Goal: Information Seeking & Learning: Check status

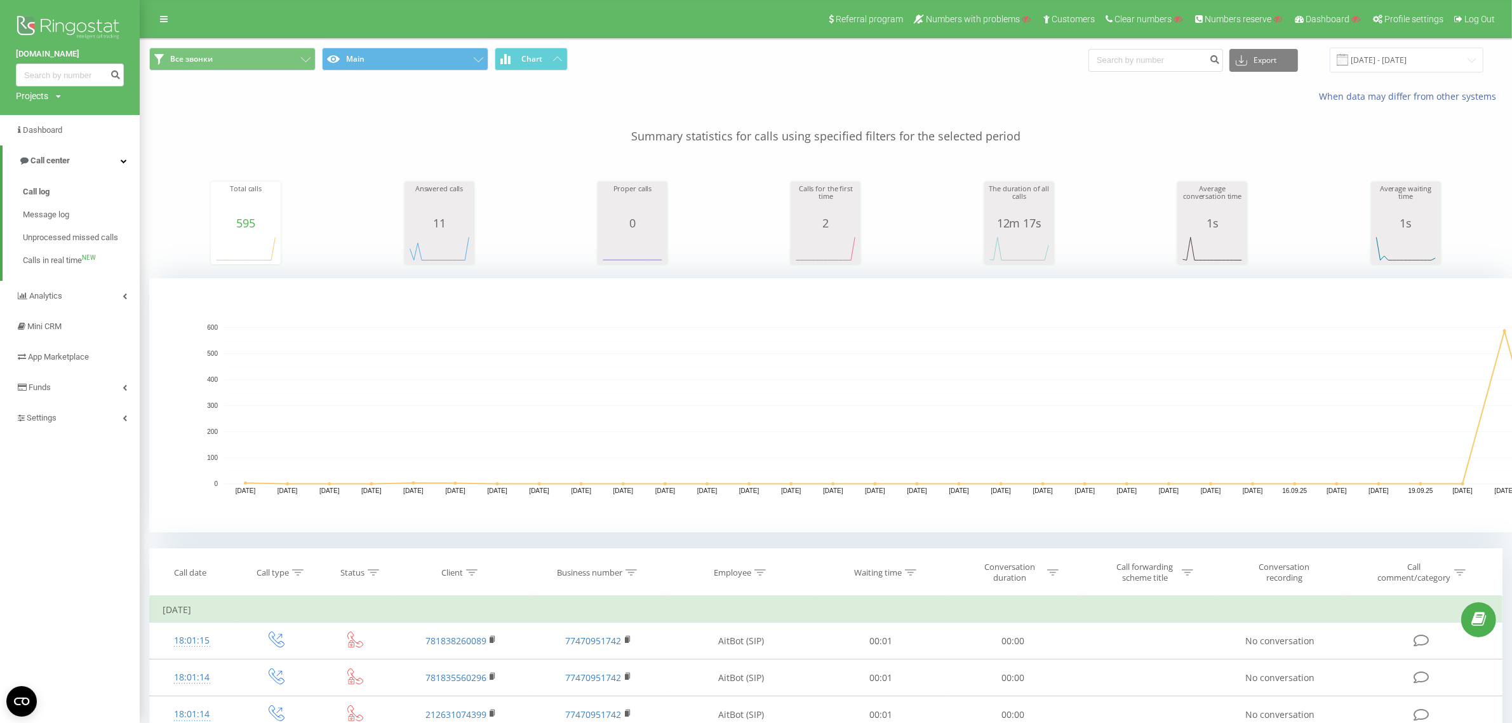
drag, startPoint x: 21, startPoint y: 92, endPoint x: 30, endPoint y: 102, distance: 13.9
click at [21, 92] on div "Projects" at bounding box center [32, 96] width 32 height 13
click at [40, 118] on input "text" at bounding box center [52, 115] width 64 height 18
paste input "[DOMAIN_NAME]"
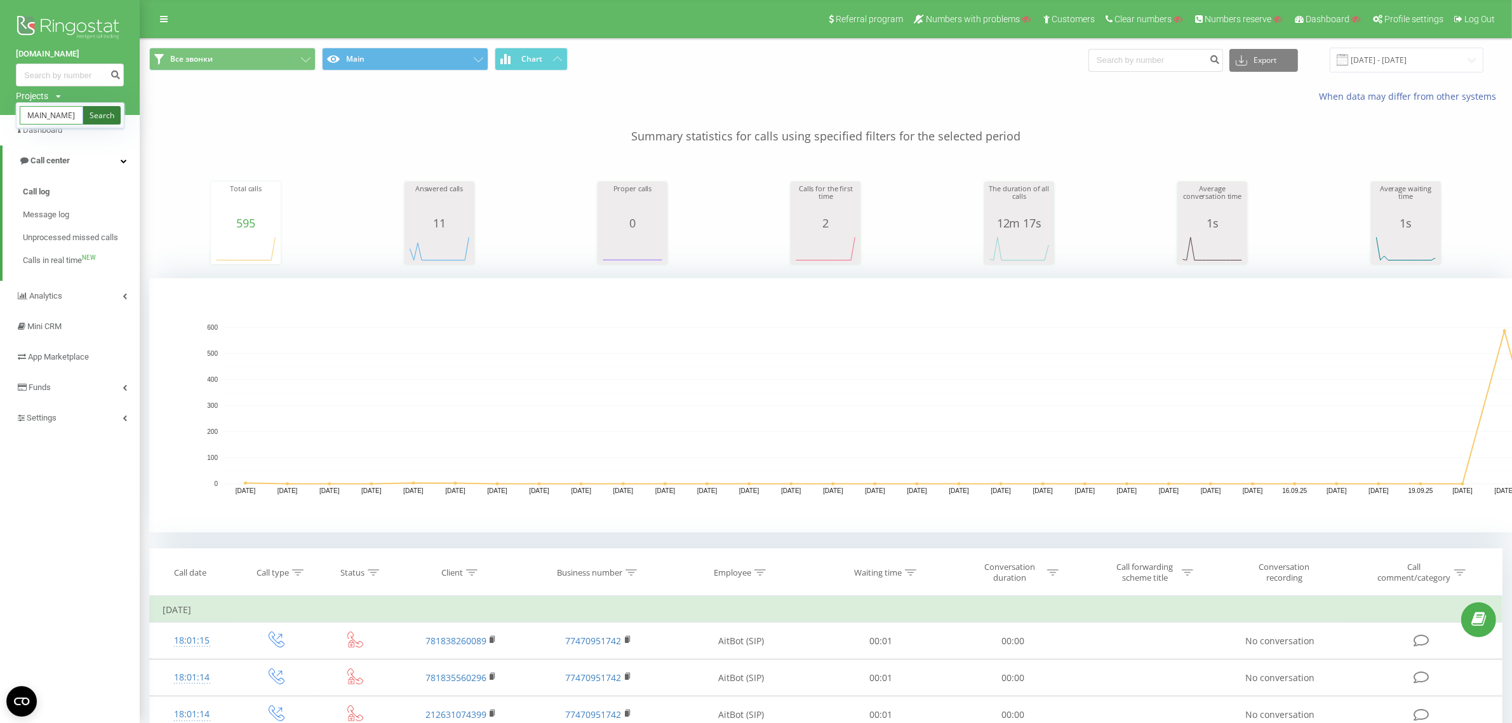
type input "[DOMAIN_NAME]"
click at [98, 116] on link "Search" at bounding box center [101, 115] width 37 height 18
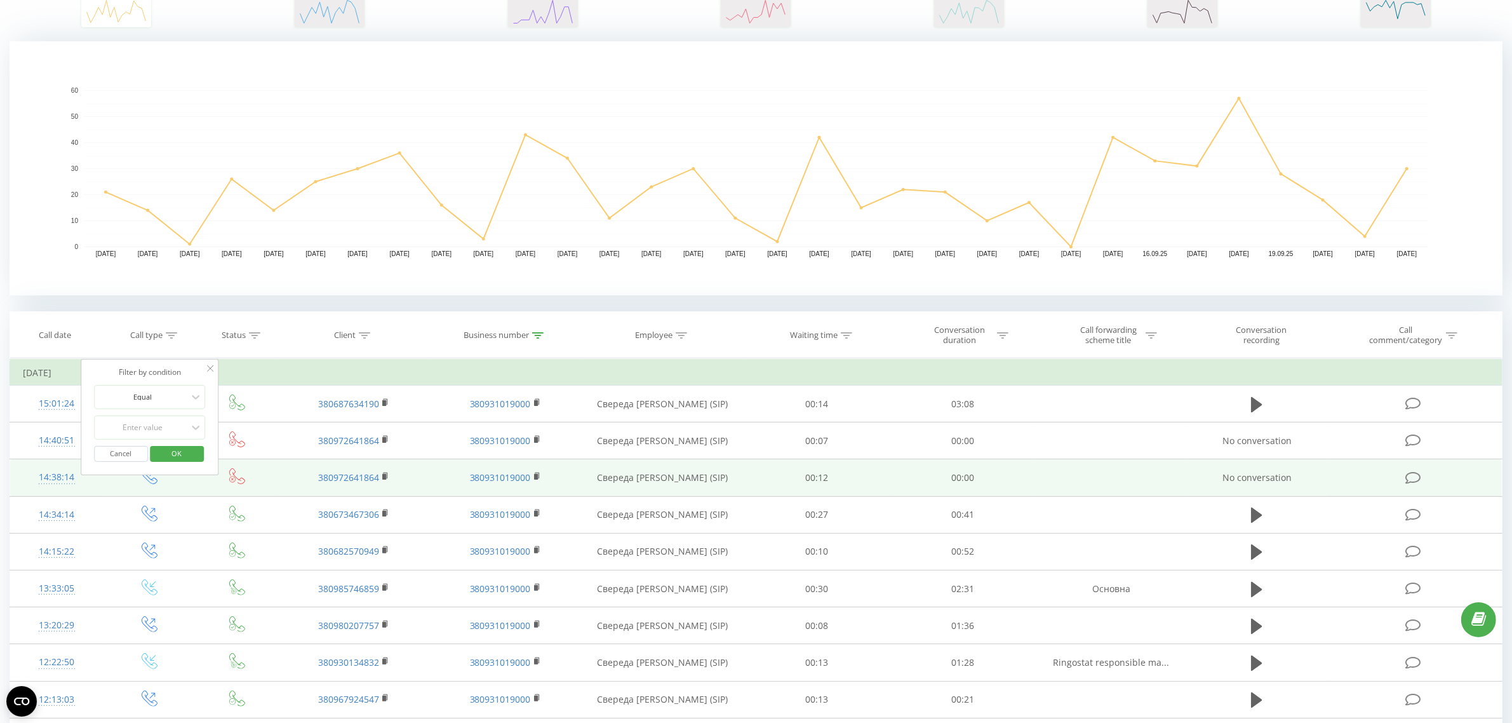
scroll to position [238, 0]
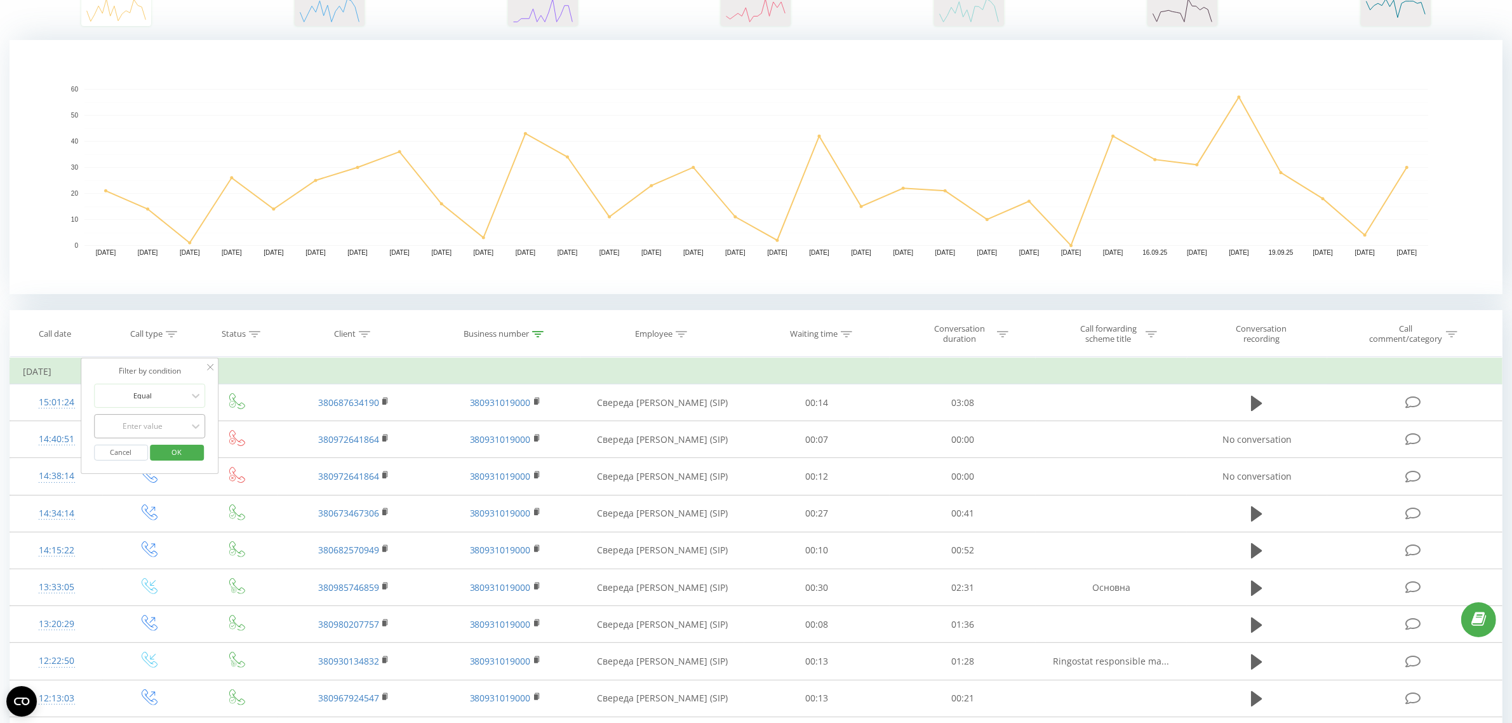
click at [117, 426] on div "Enter value" at bounding box center [143, 426] width 90 height 10
click at [127, 453] on div "Incoming" at bounding box center [150, 451] width 111 height 20
click at [183, 455] on span "OK" at bounding box center [177, 452] width 36 height 20
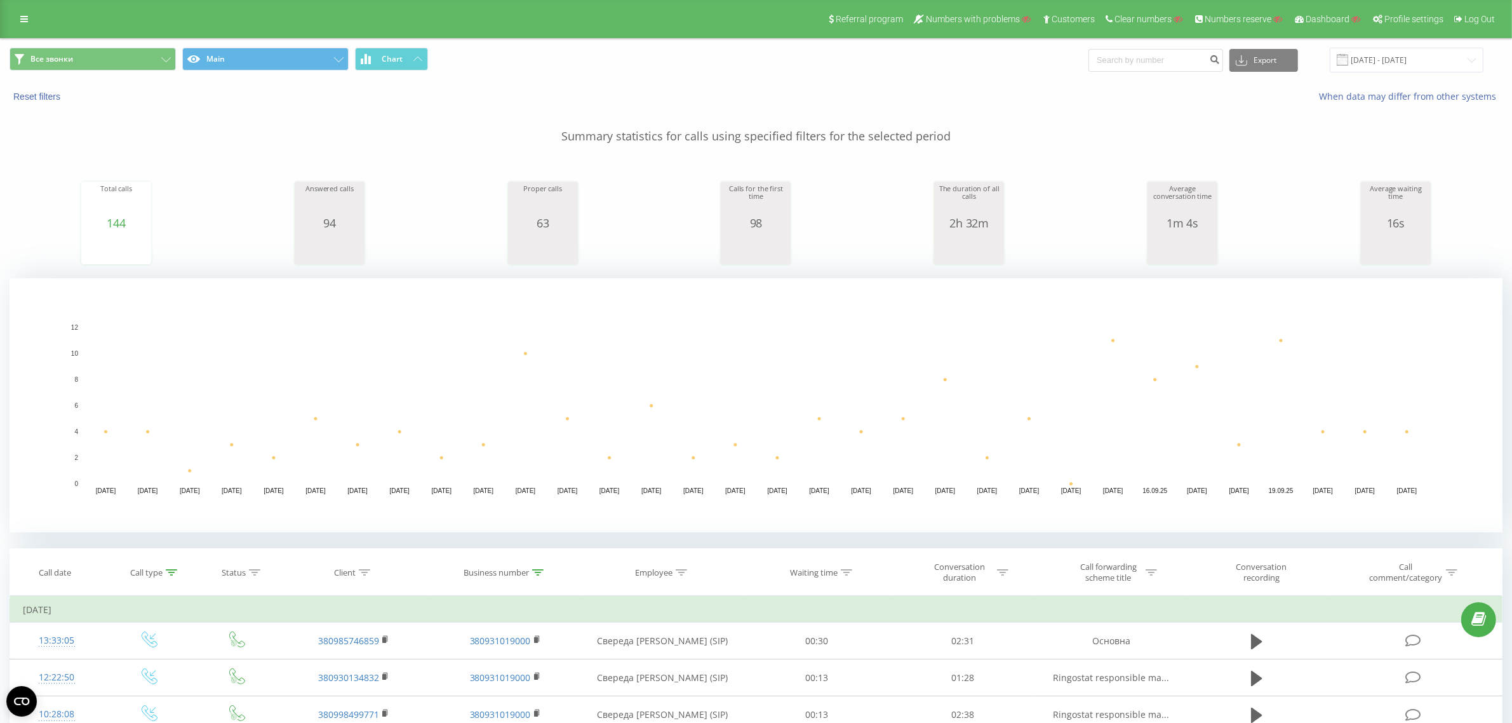
scroll to position [318, 0]
